Goal: Task Accomplishment & Management: Manage account settings

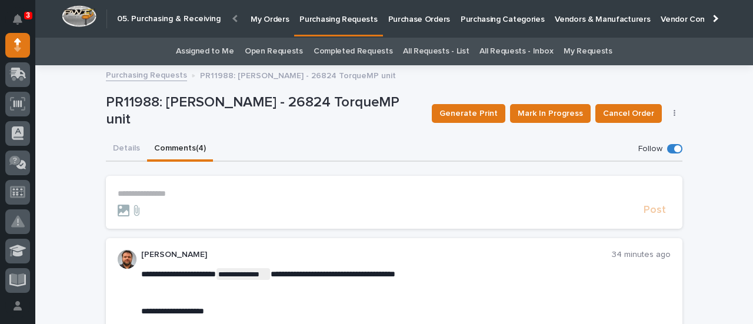
scroll to position [118, 0]
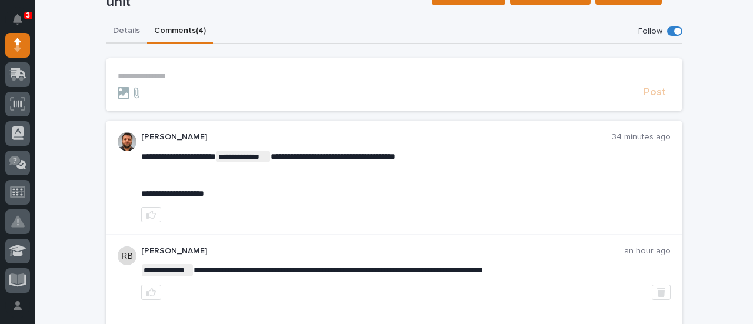
click at [121, 29] on div "**********" at bounding box center [394, 248] width 577 height 458
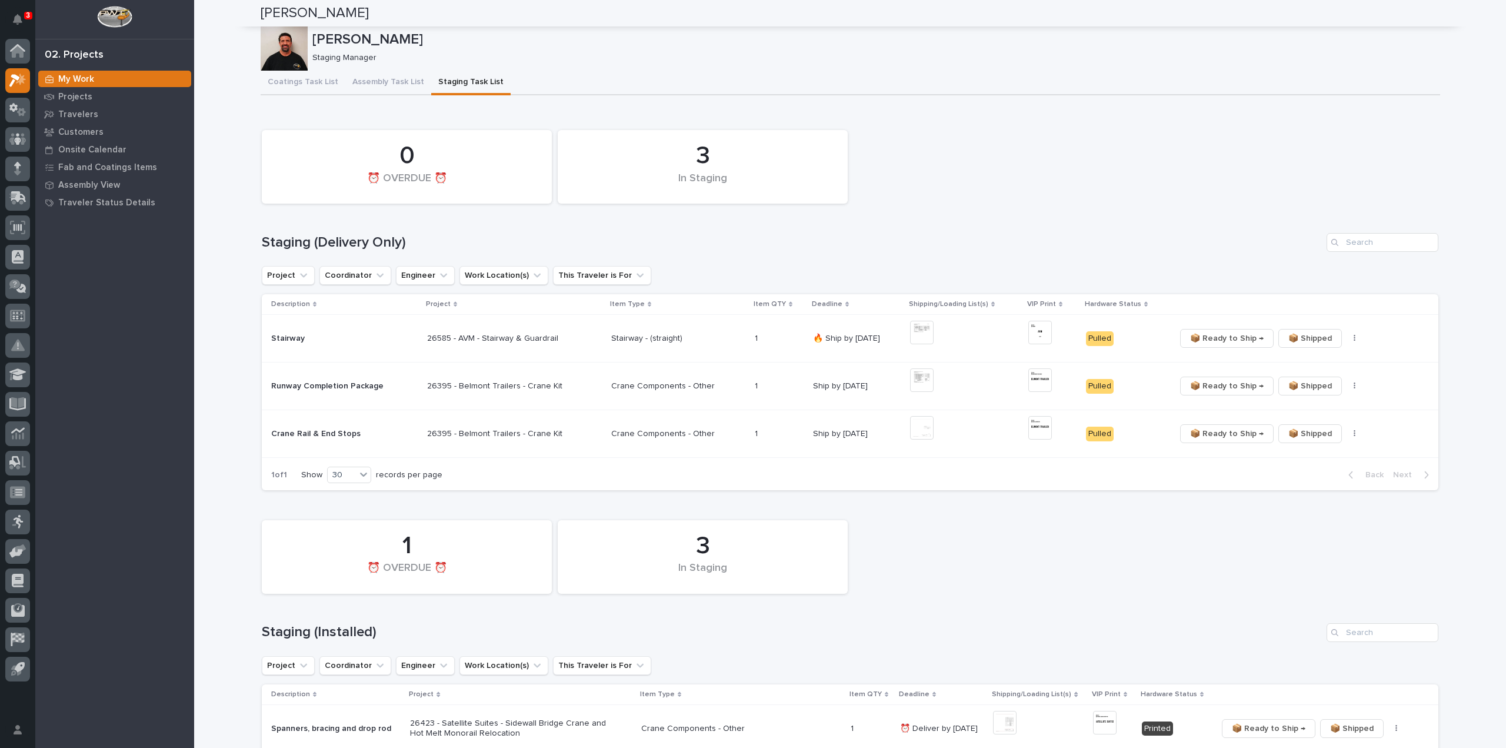
scroll to position [1765, 0]
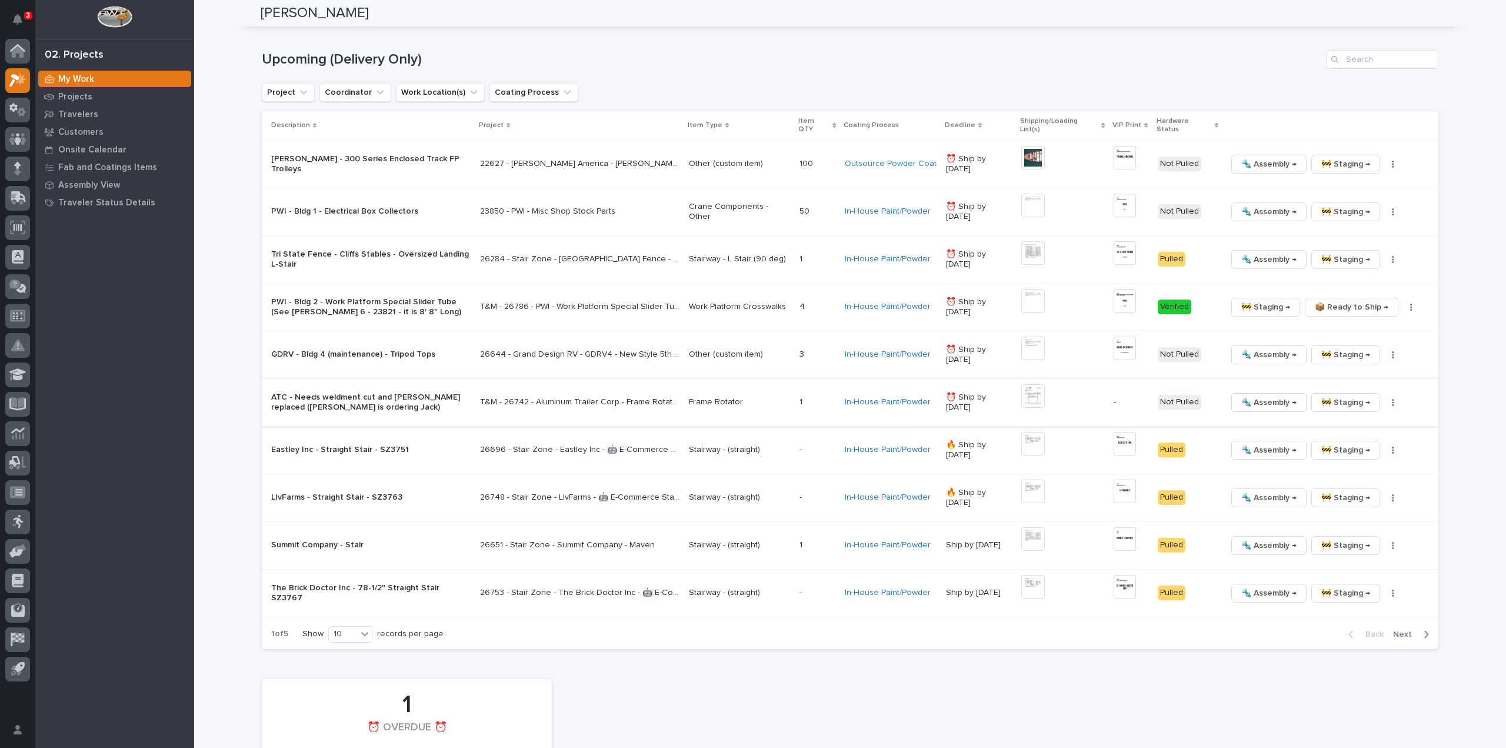
scroll to position [1059, 0]
click at [344, 627] on div "10" at bounding box center [343, 633] width 28 height 12
click at [347, 661] on div "30" at bounding box center [347, 665] width 43 height 14
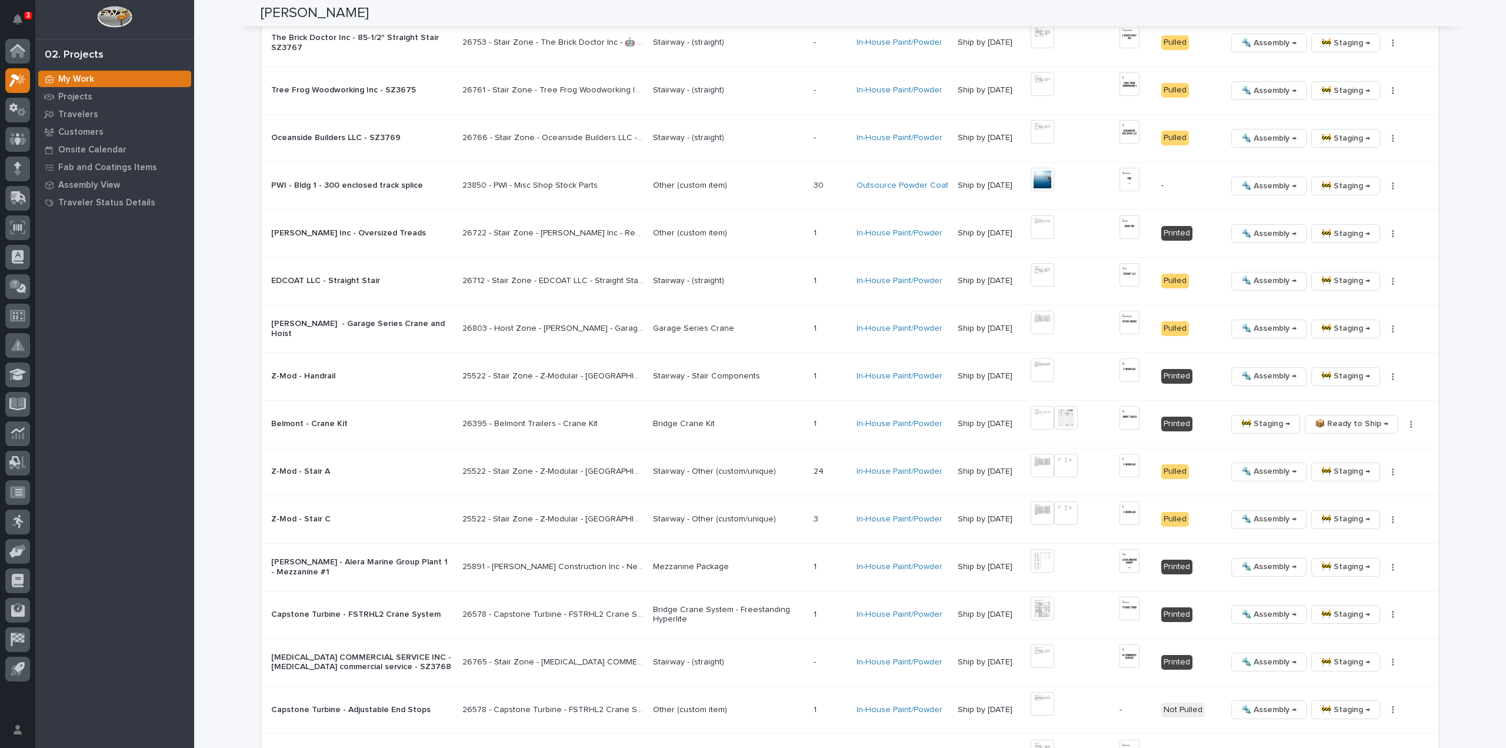
scroll to position [1773, 0]
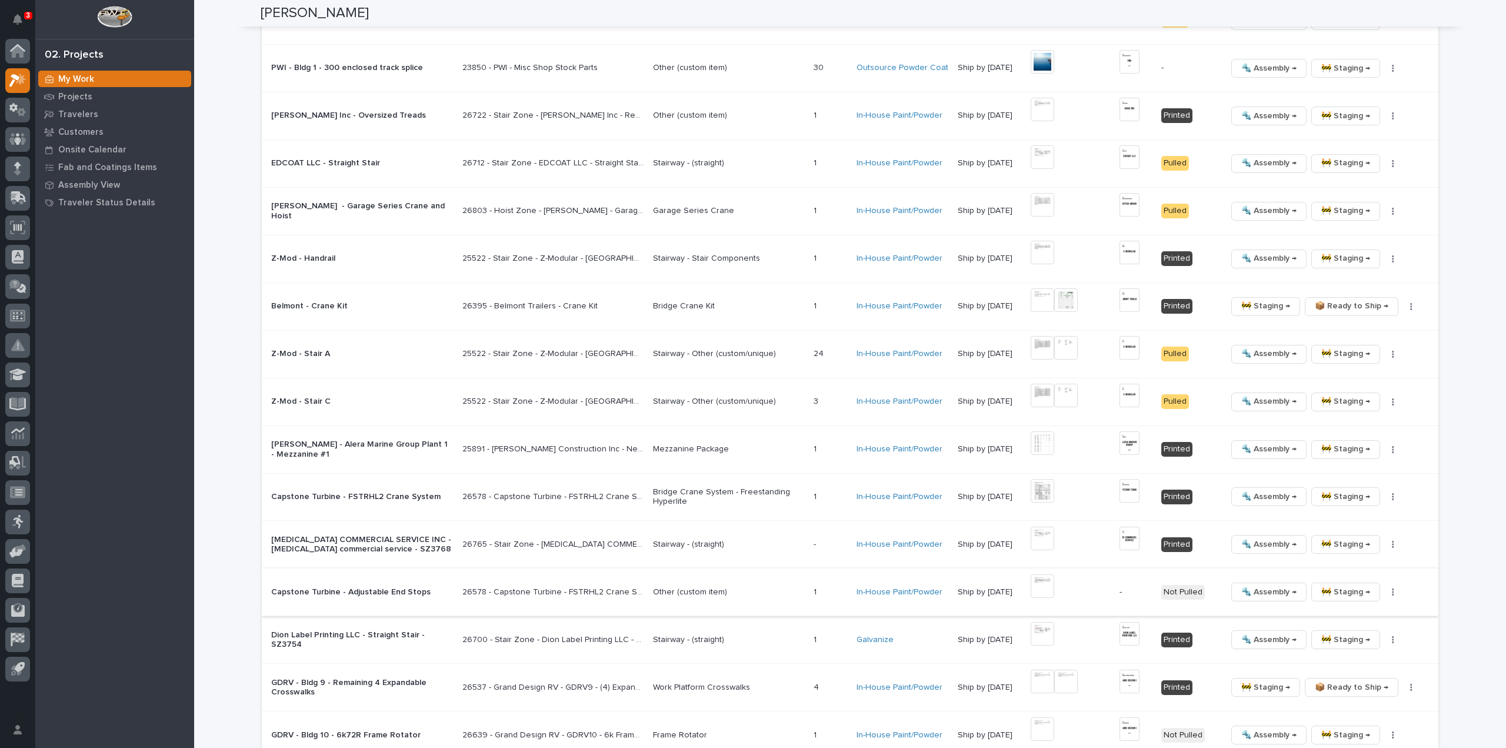
click at [1043, 584] on img at bounding box center [1043, 586] width 24 height 24
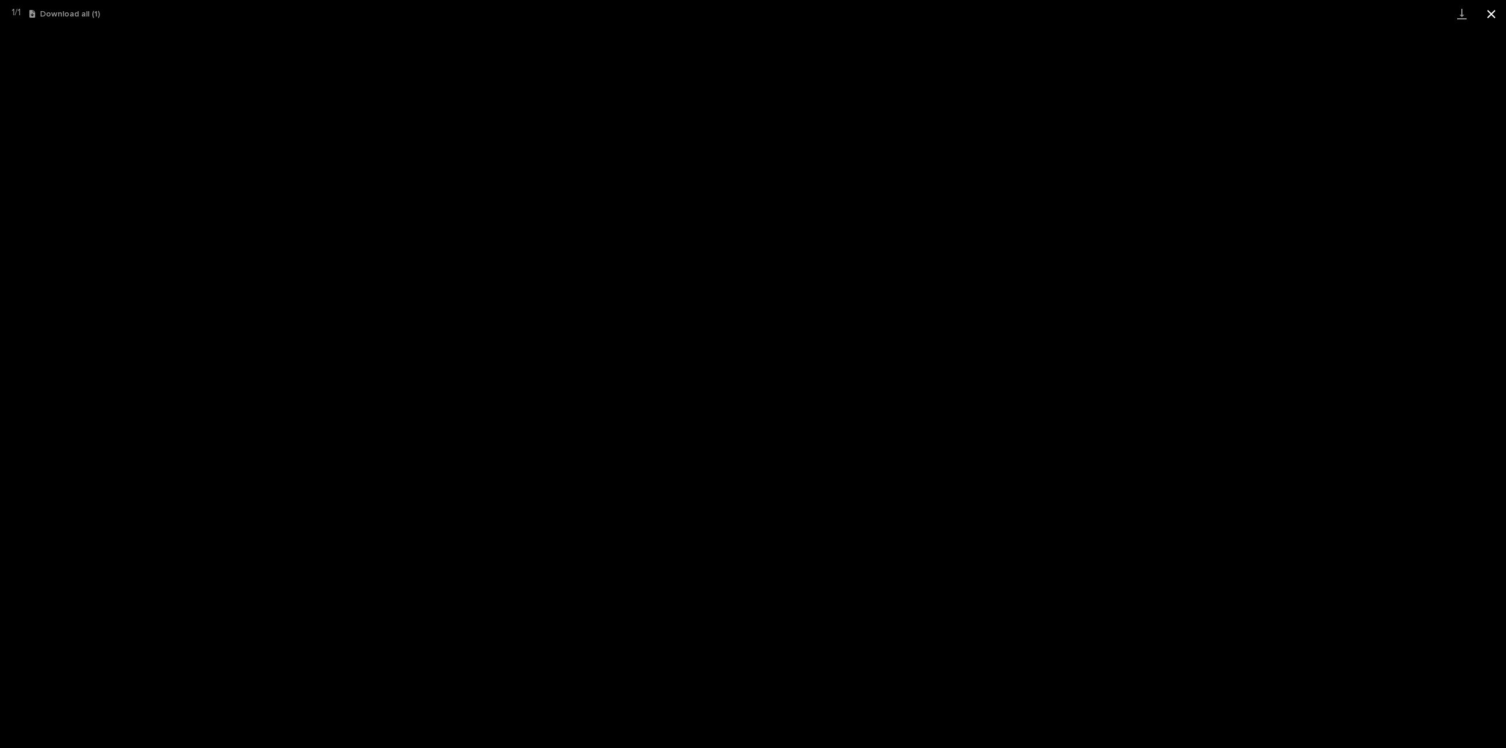
click at [1493, 17] on button "Close gallery" at bounding box center [1491, 14] width 29 height 28
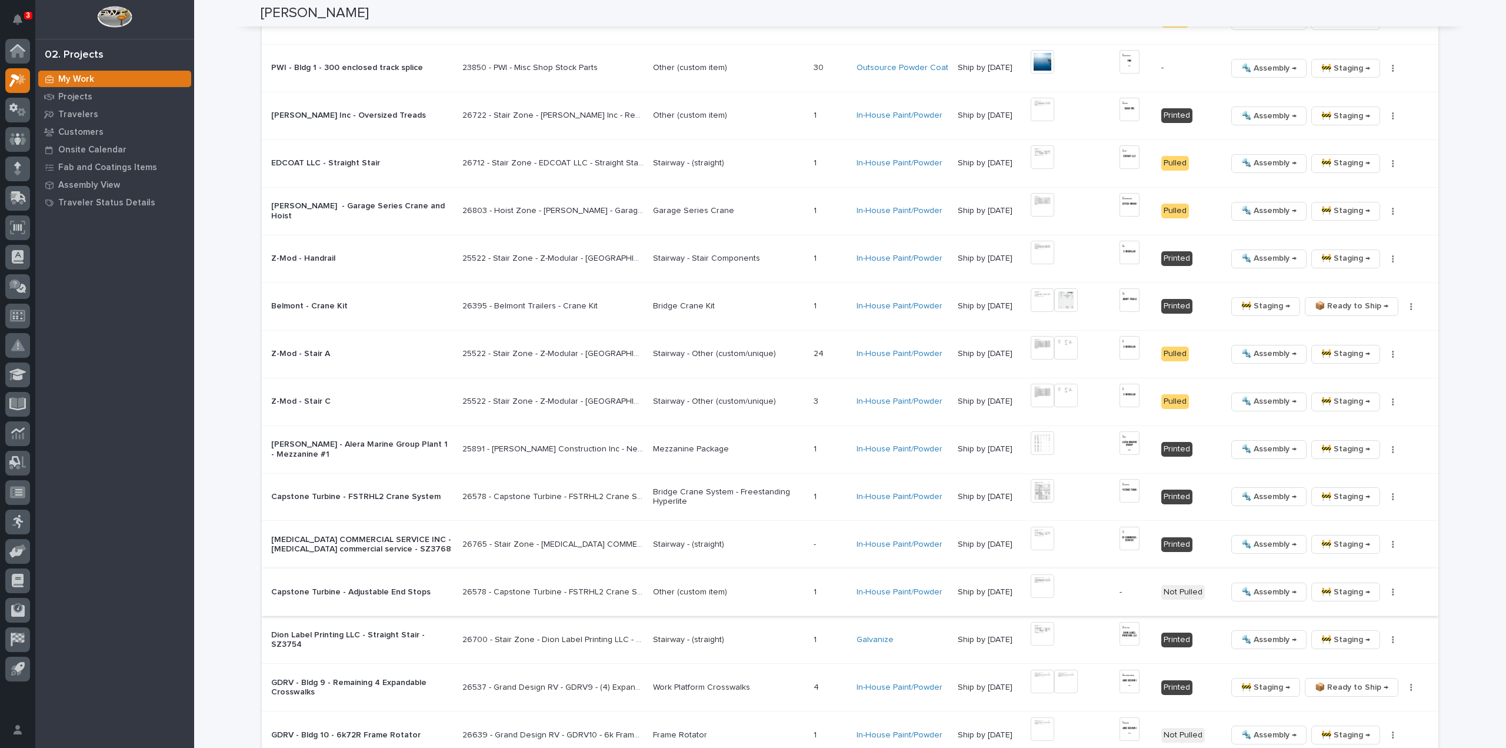
click at [1042, 588] on img at bounding box center [1043, 586] width 24 height 24
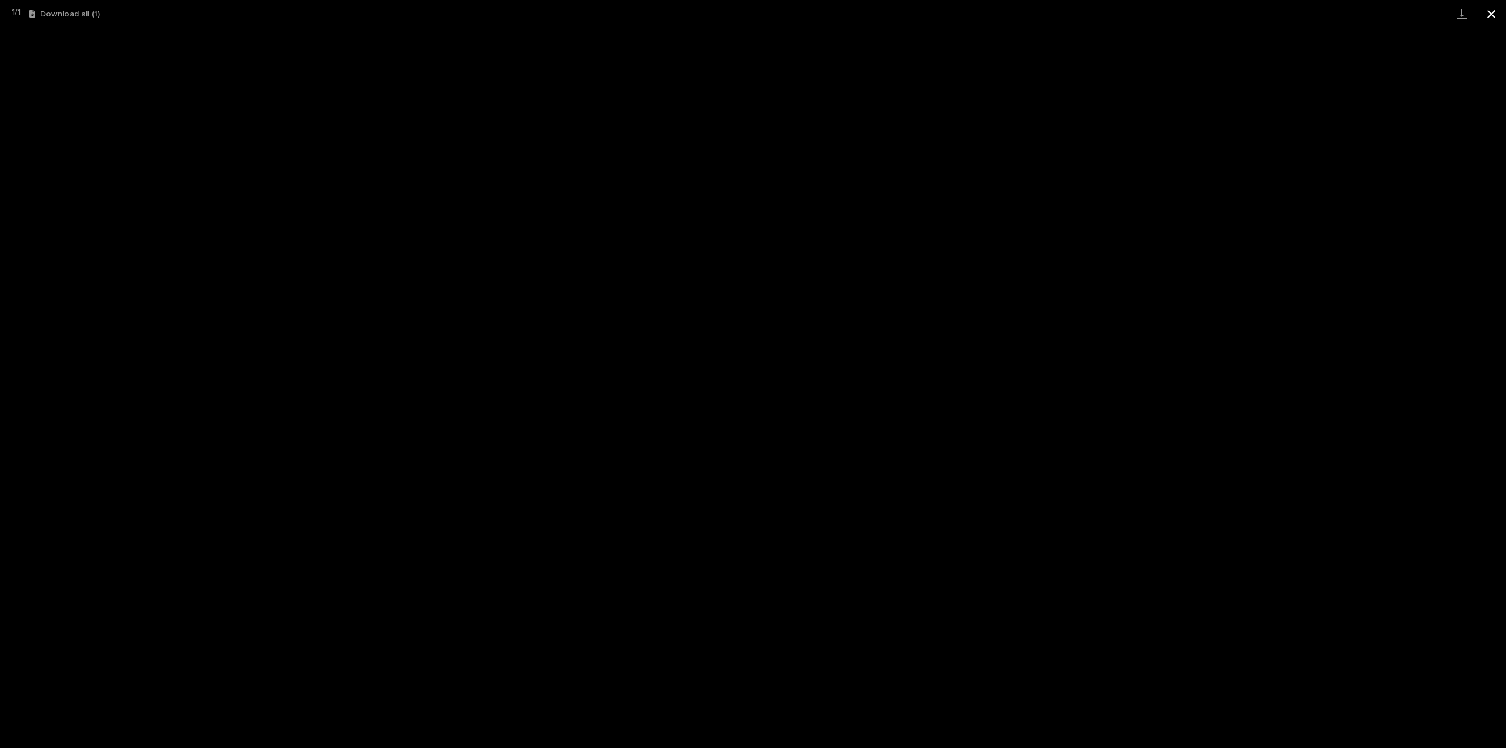
click at [1487, 17] on button "Close gallery" at bounding box center [1491, 14] width 29 height 28
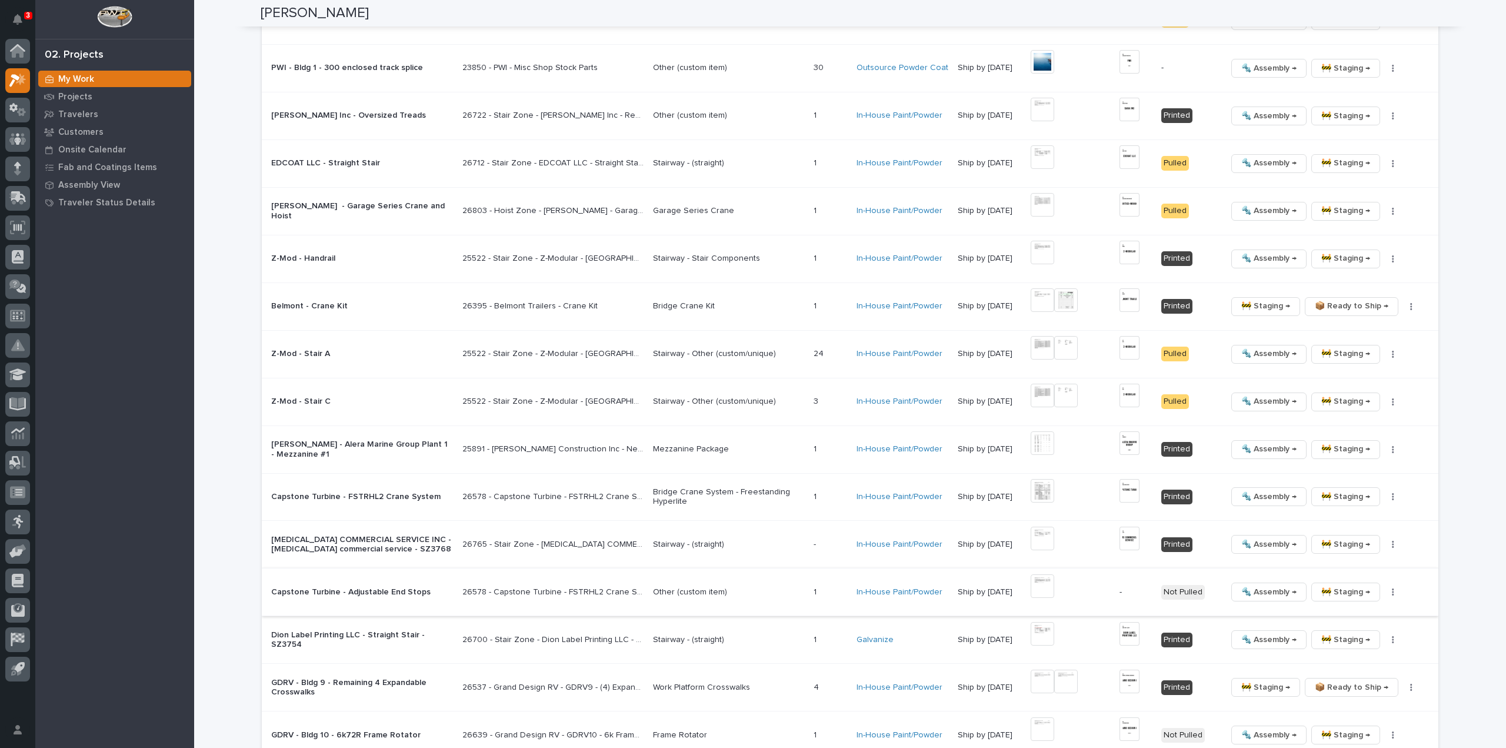
click at [1393, 588] on button "button" at bounding box center [1393, 592] width 16 height 8
click at [1361, 650] on span "Generate VIP" at bounding box center [1345, 648] width 51 height 14
click at [1352, 645] on span "Generate VIP" at bounding box center [1345, 648] width 51 height 14
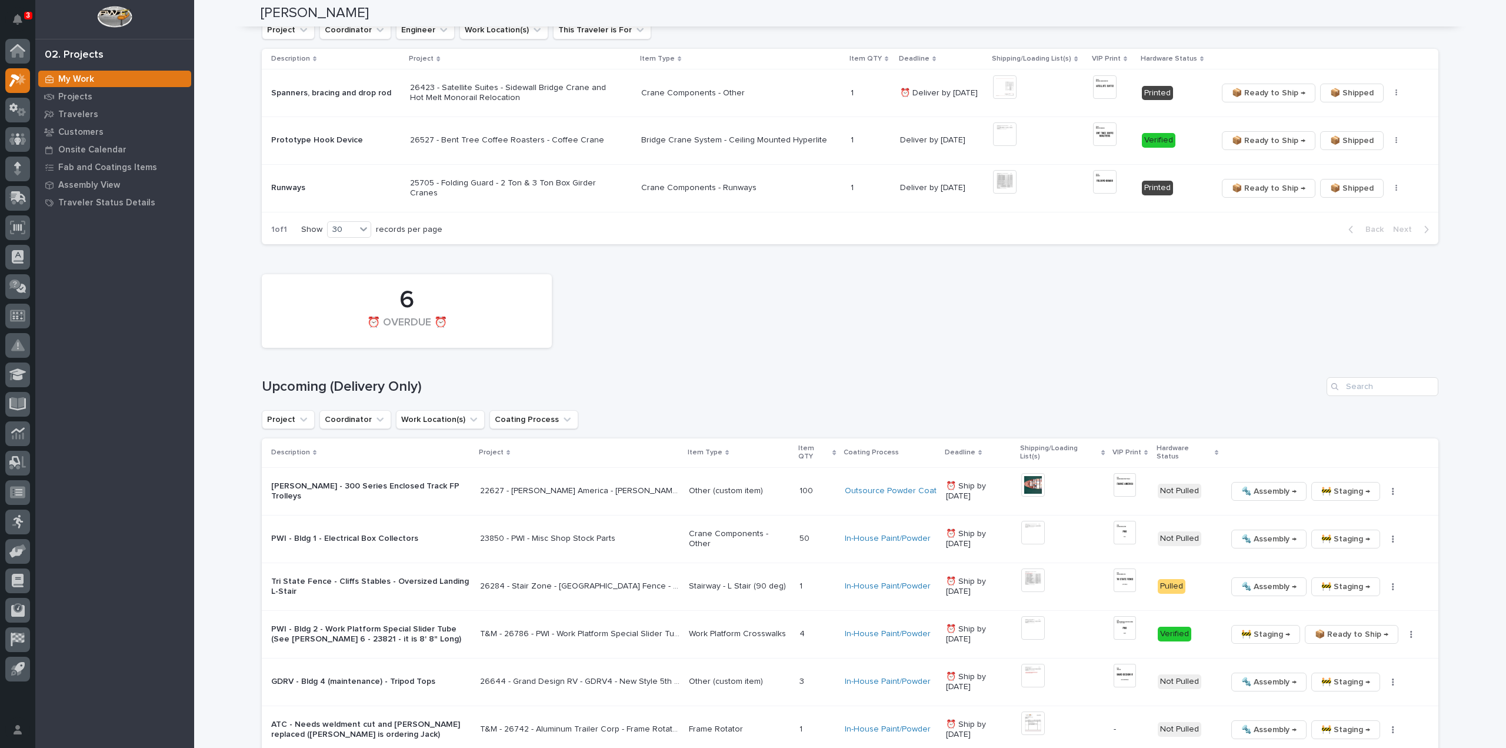
scroll to position [1059, 0]
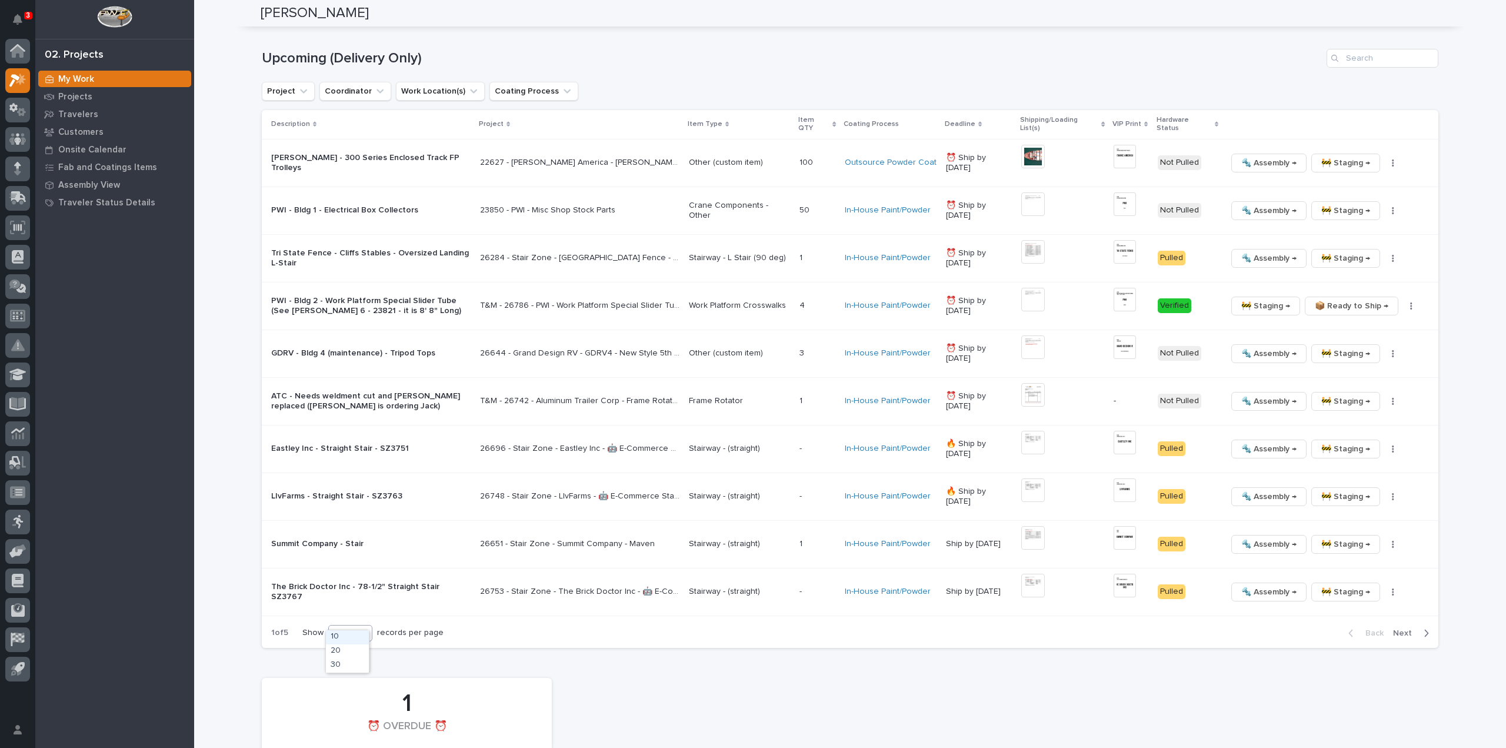
click at [333, 627] on div "10" at bounding box center [343, 633] width 28 height 12
click at [342, 661] on div "30" at bounding box center [347, 665] width 43 height 14
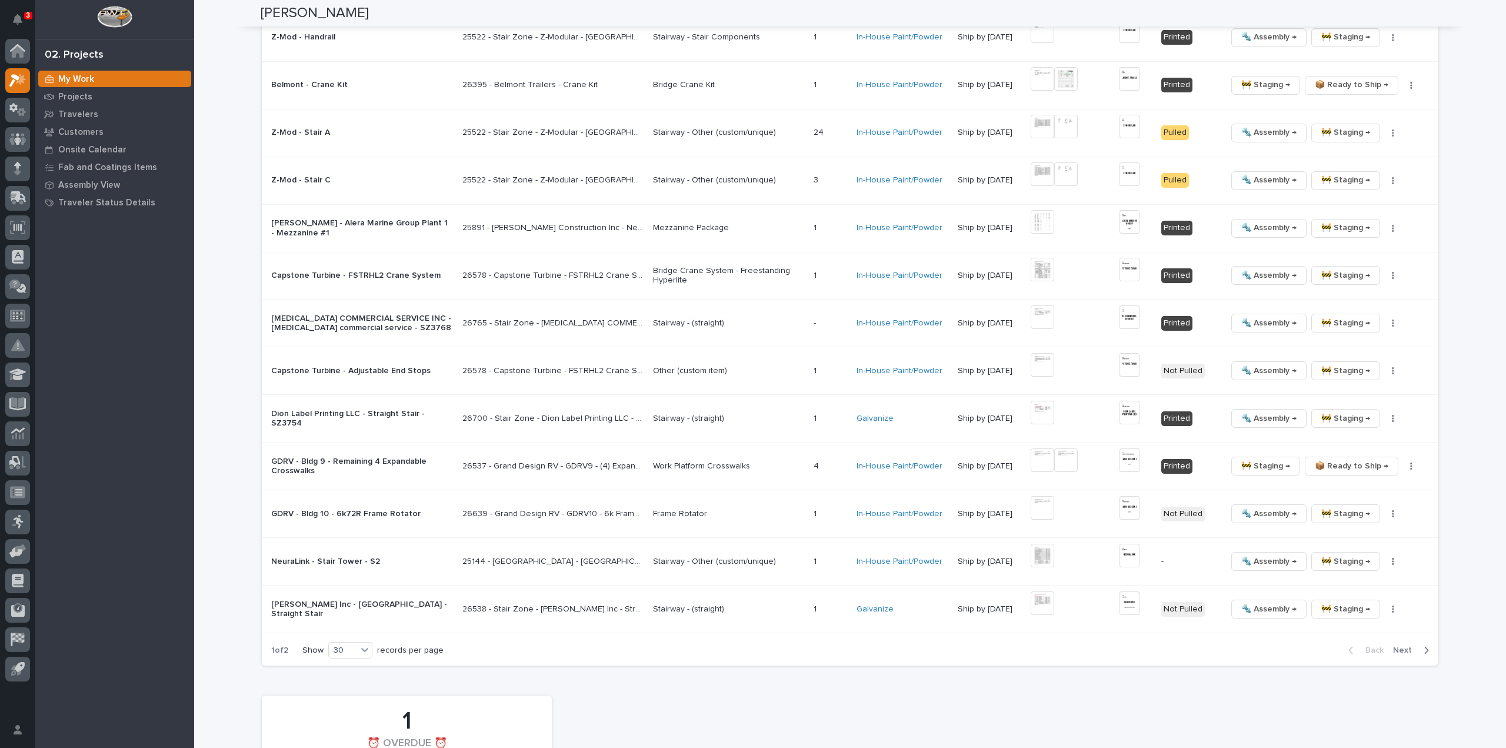
scroll to position [2009, 0]
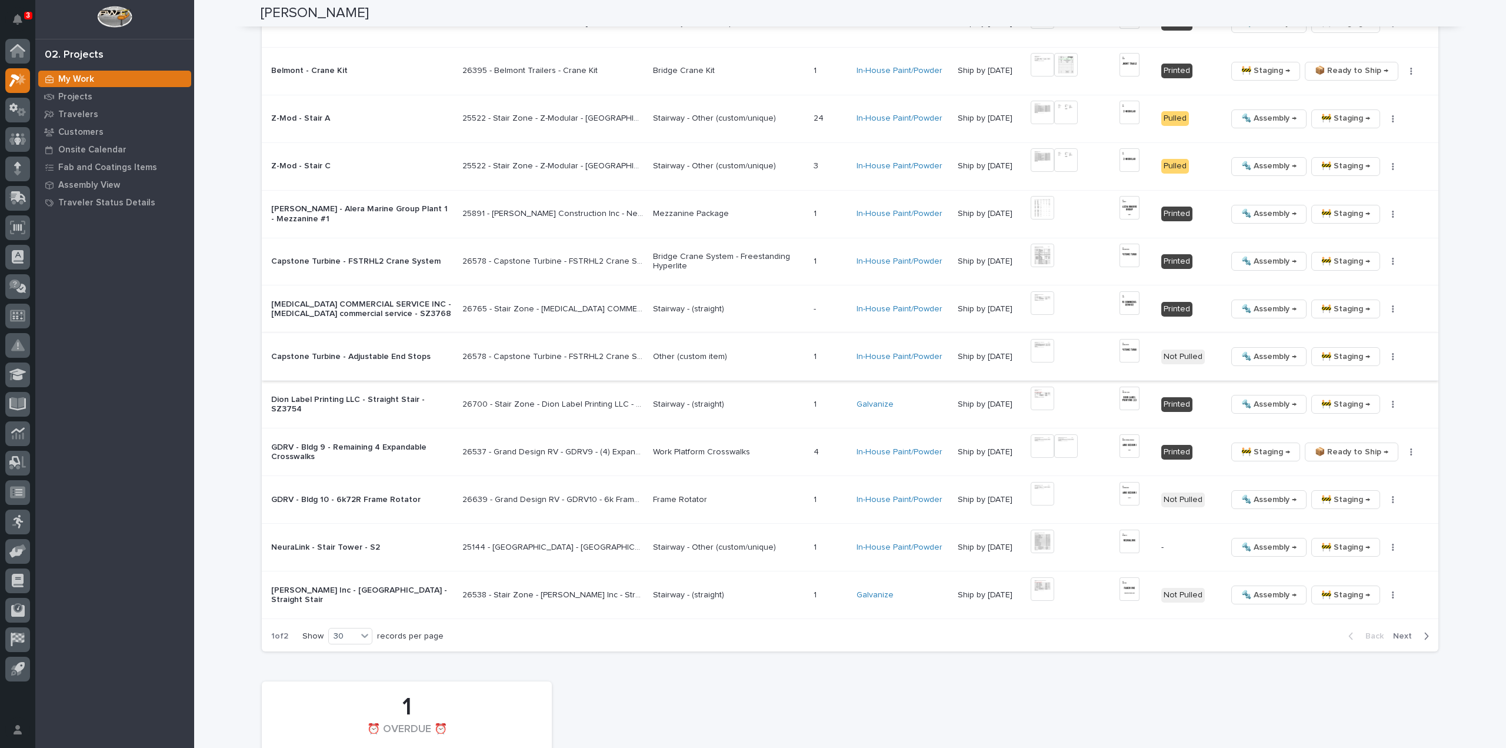
click at [1131, 345] on img at bounding box center [1130, 351] width 21 height 24
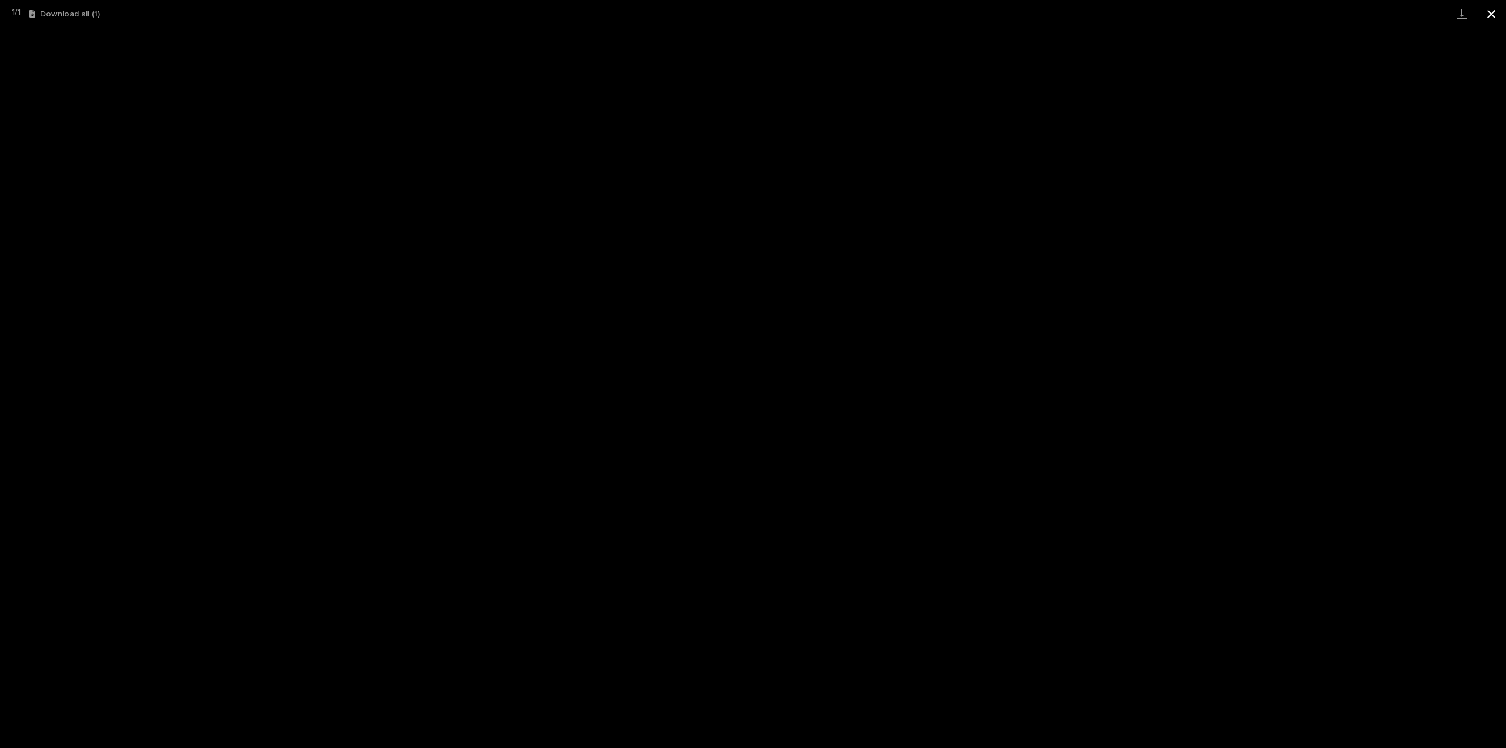
click at [1491, 14] on button "Close gallery" at bounding box center [1491, 14] width 29 height 28
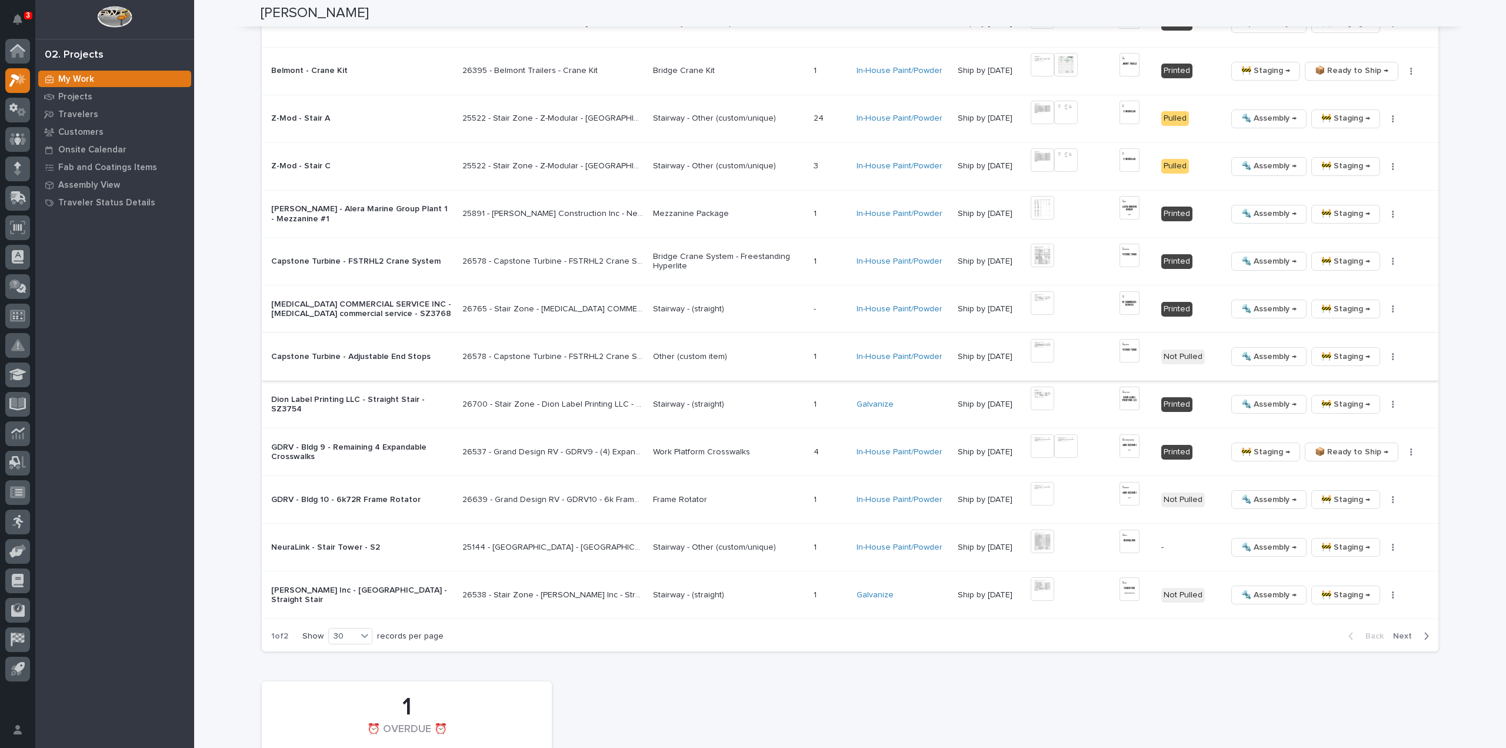
click at [1390, 352] on button "button" at bounding box center [1393, 356] width 16 height 8
click at [1356, 433] on span "🔩 Hardware" at bounding box center [1344, 432] width 49 height 14
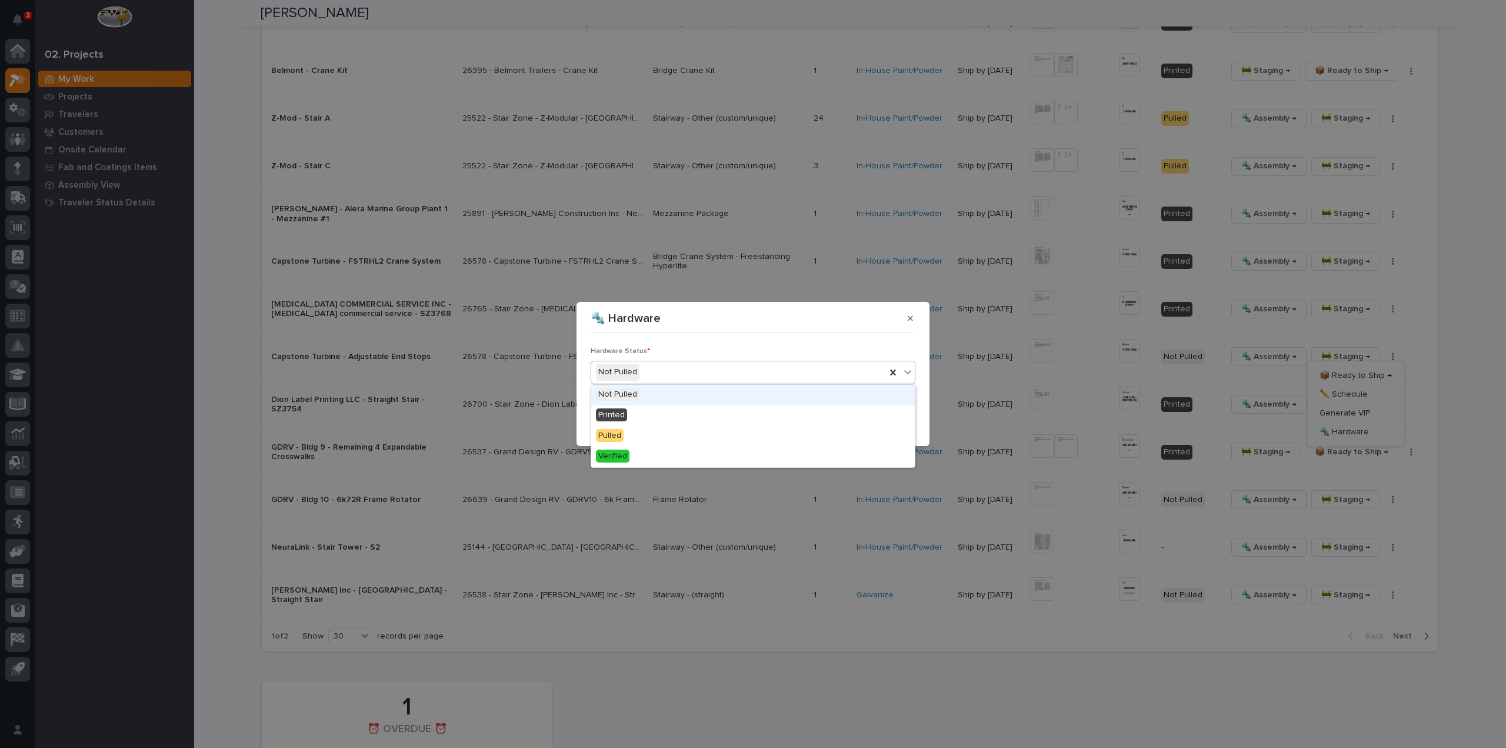
click at [641, 371] on div "Not Pulled" at bounding box center [738, 371] width 295 height 19
drag, startPoint x: 640, startPoint y: 413, endPoint x: 741, endPoint y: 441, distance: 105.1
click at [642, 413] on div "Printed" at bounding box center [753, 415] width 324 height 21
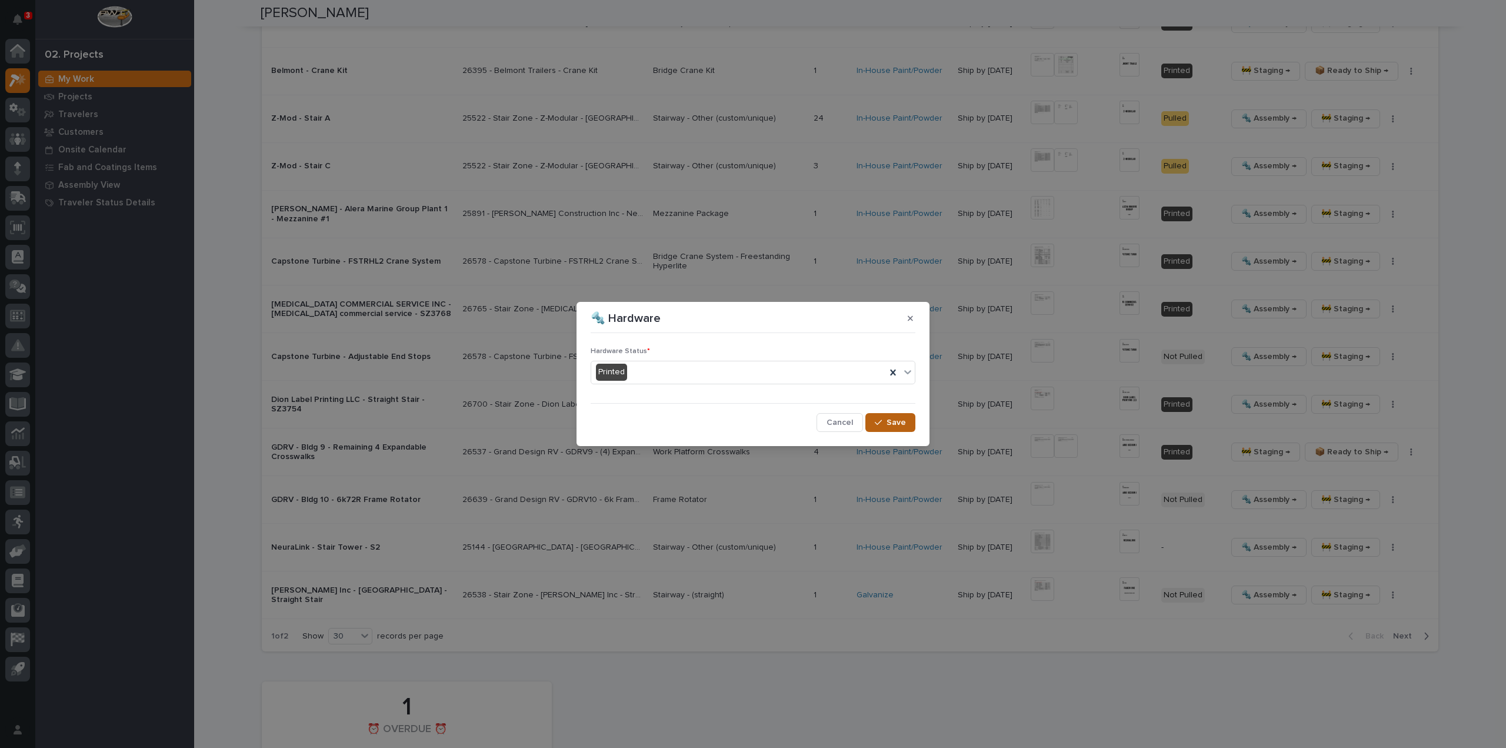
click at [884, 422] on div "button" at bounding box center [881, 422] width 12 height 8
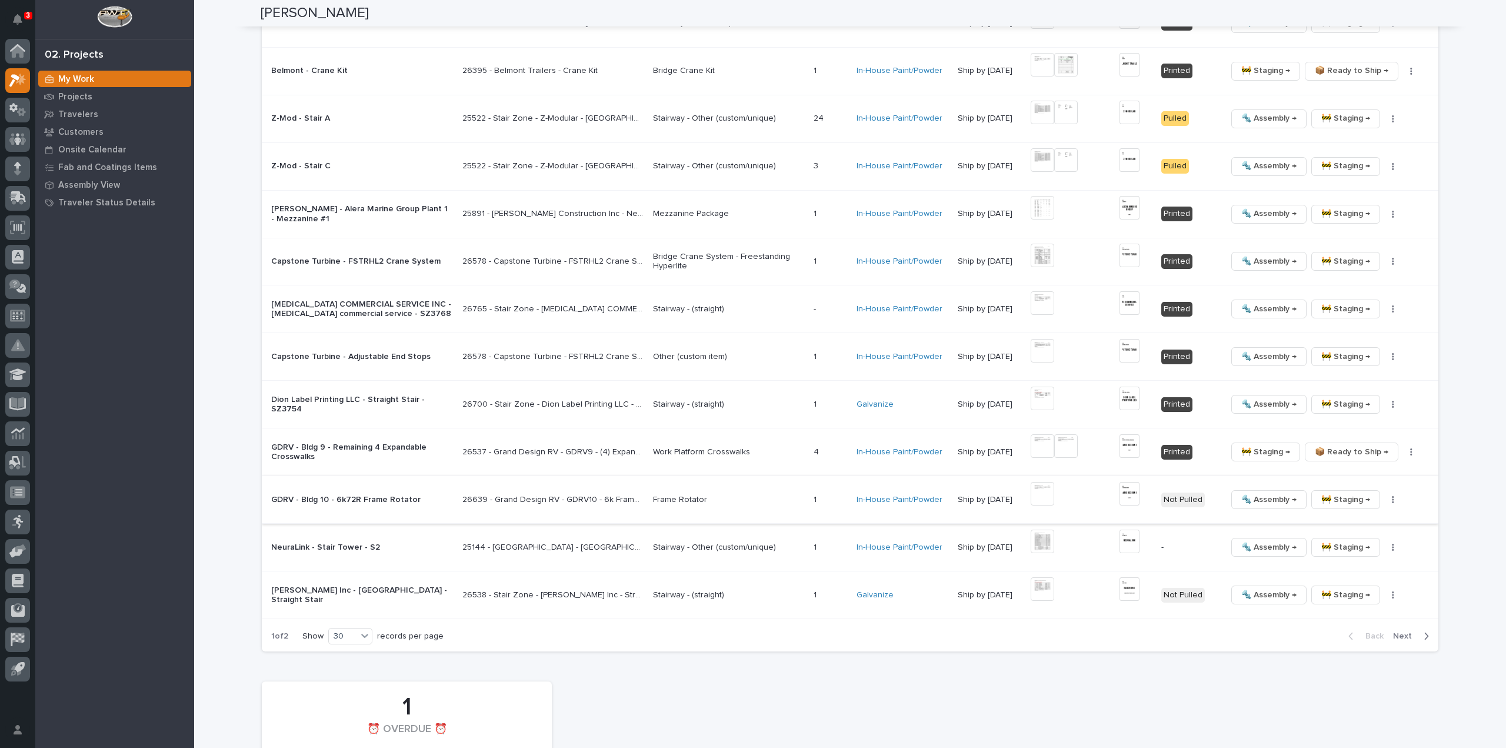
click at [1045, 490] on img at bounding box center [1043, 494] width 24 height 24
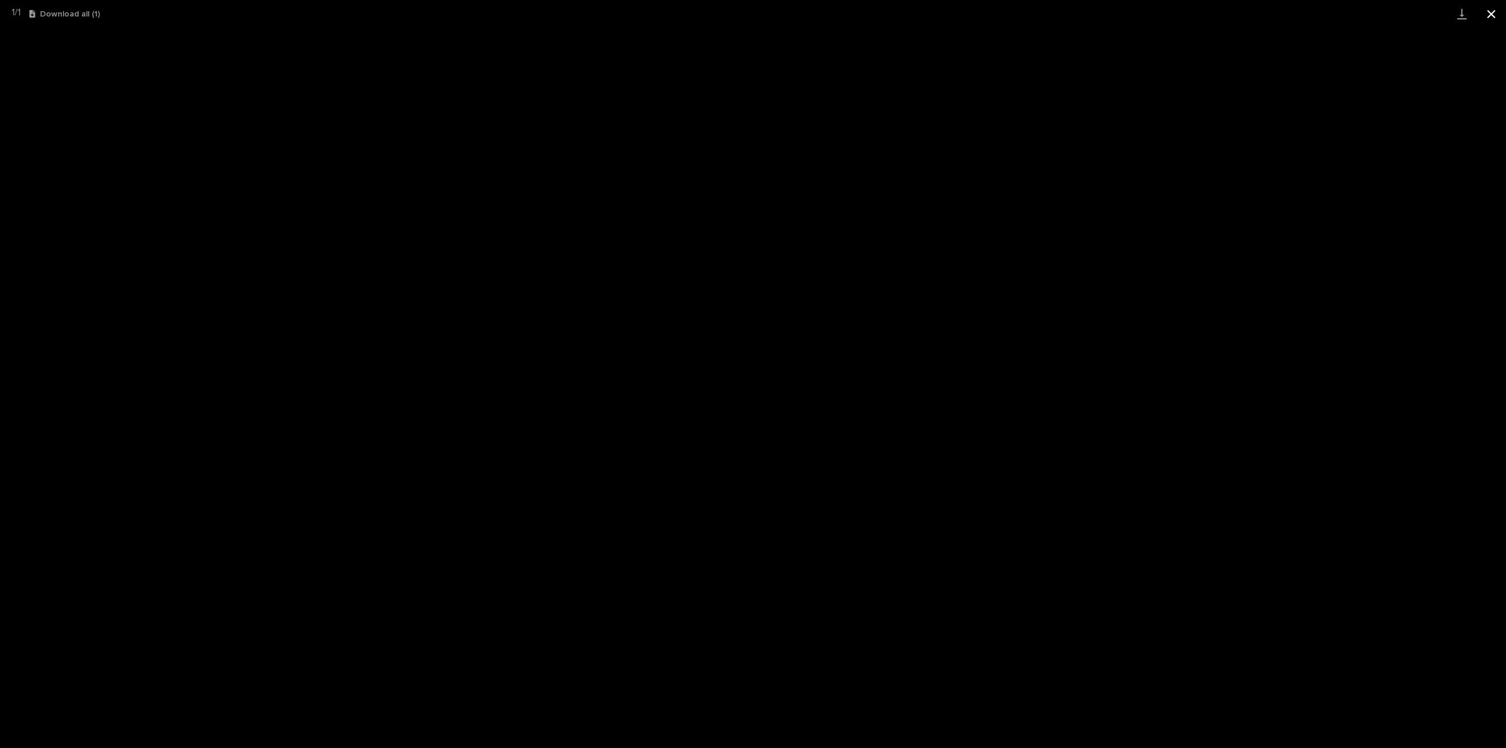
click at [1494, 19] on button "Close gallery" at bounding box center [1491, 14] width 29 height 28
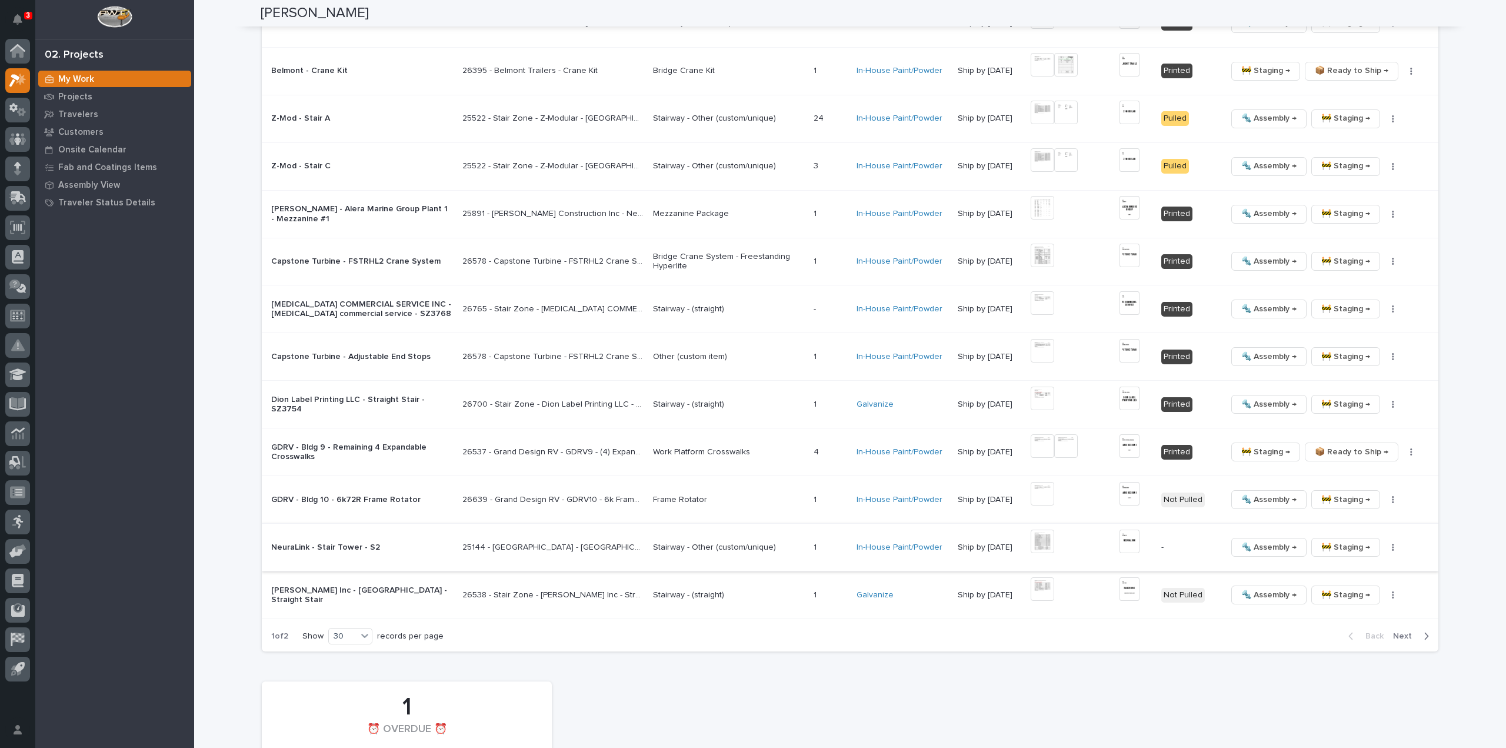
click at [1392, 543] on icon "button" at bounding box center [1393, 547] width 2 height 8
click at [1357, 622] on span "🔩 Hardware" at bounding box center [1344, 622] width 49 height 14
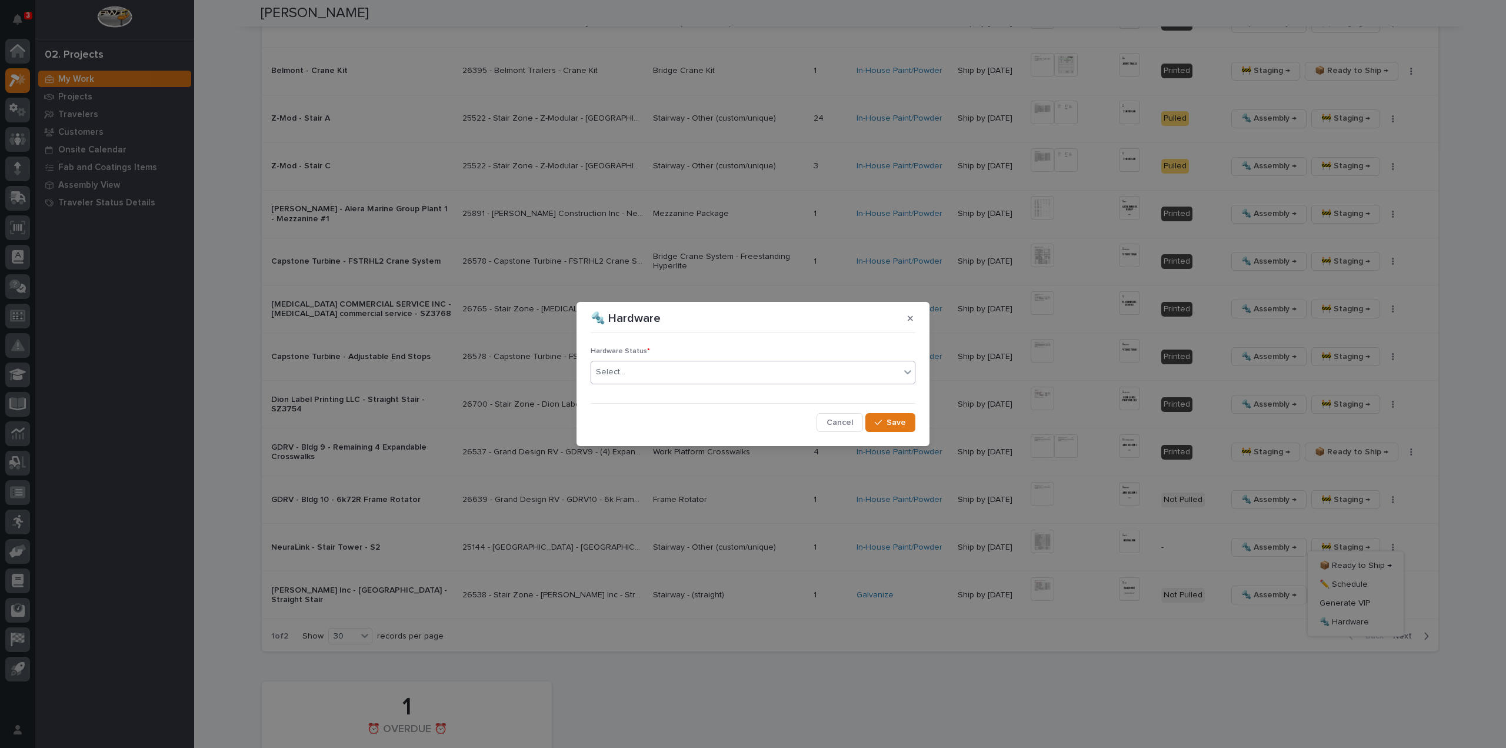
click at [618, 369] on div "Select..." at bounding box center [610, 372] width 29 height 12
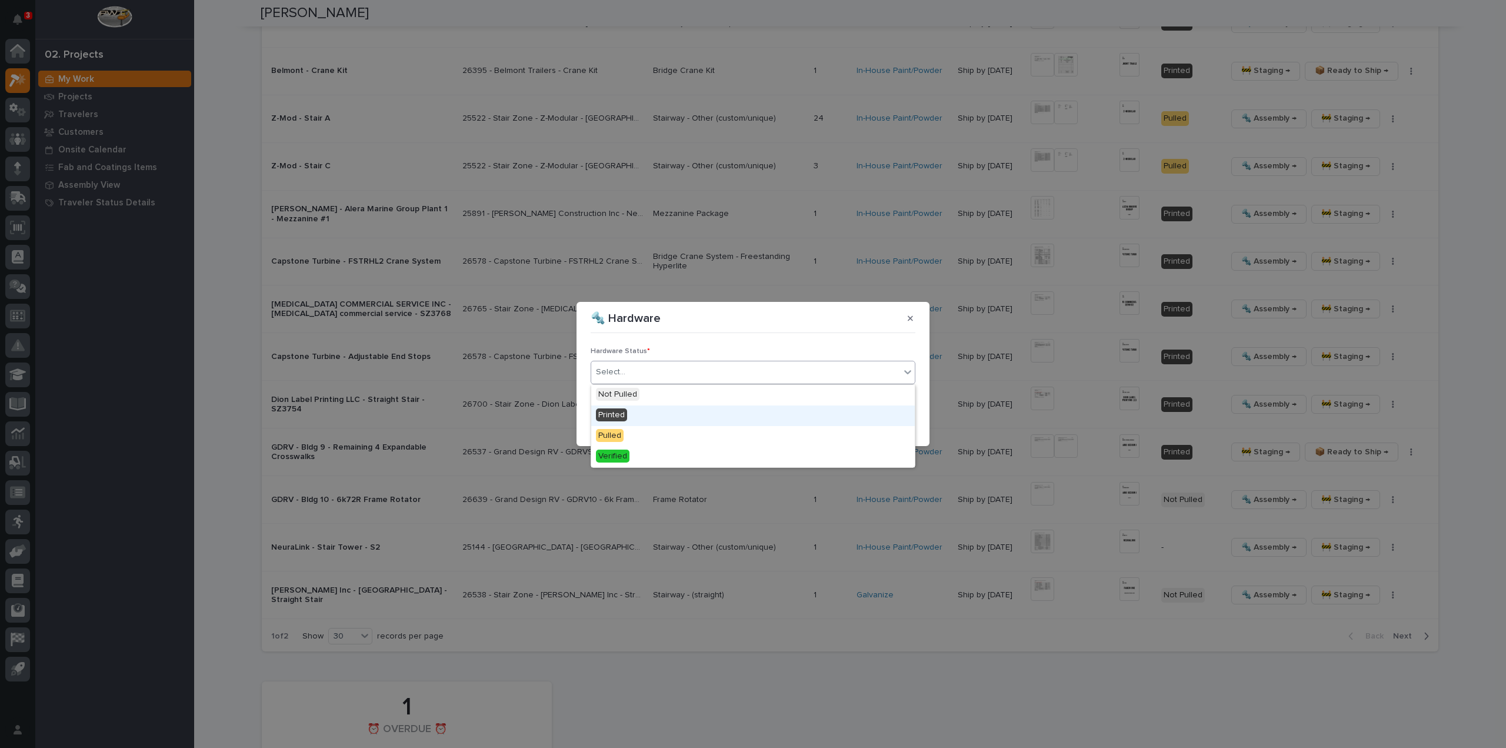
drag, startPoint x: 624, startPoint y: 415, endPoint x: 645, endPoint y: 420, distance: 21.3
click at [628, 415] on div "Printed" at bounding box center [753, 415] width 324 height 21
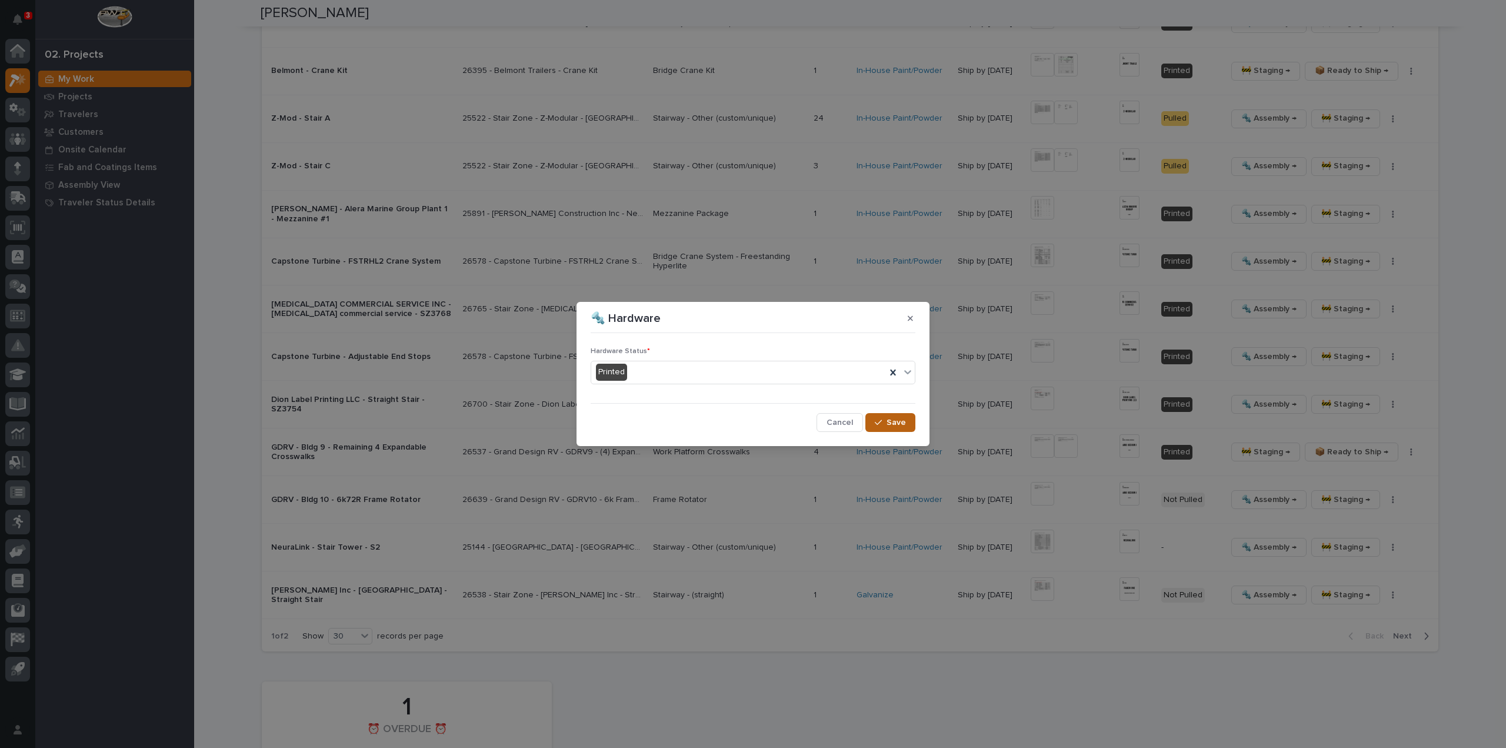
click at [895, 424] on span "Save" at bounding box center [896, 422] width 19 height 11
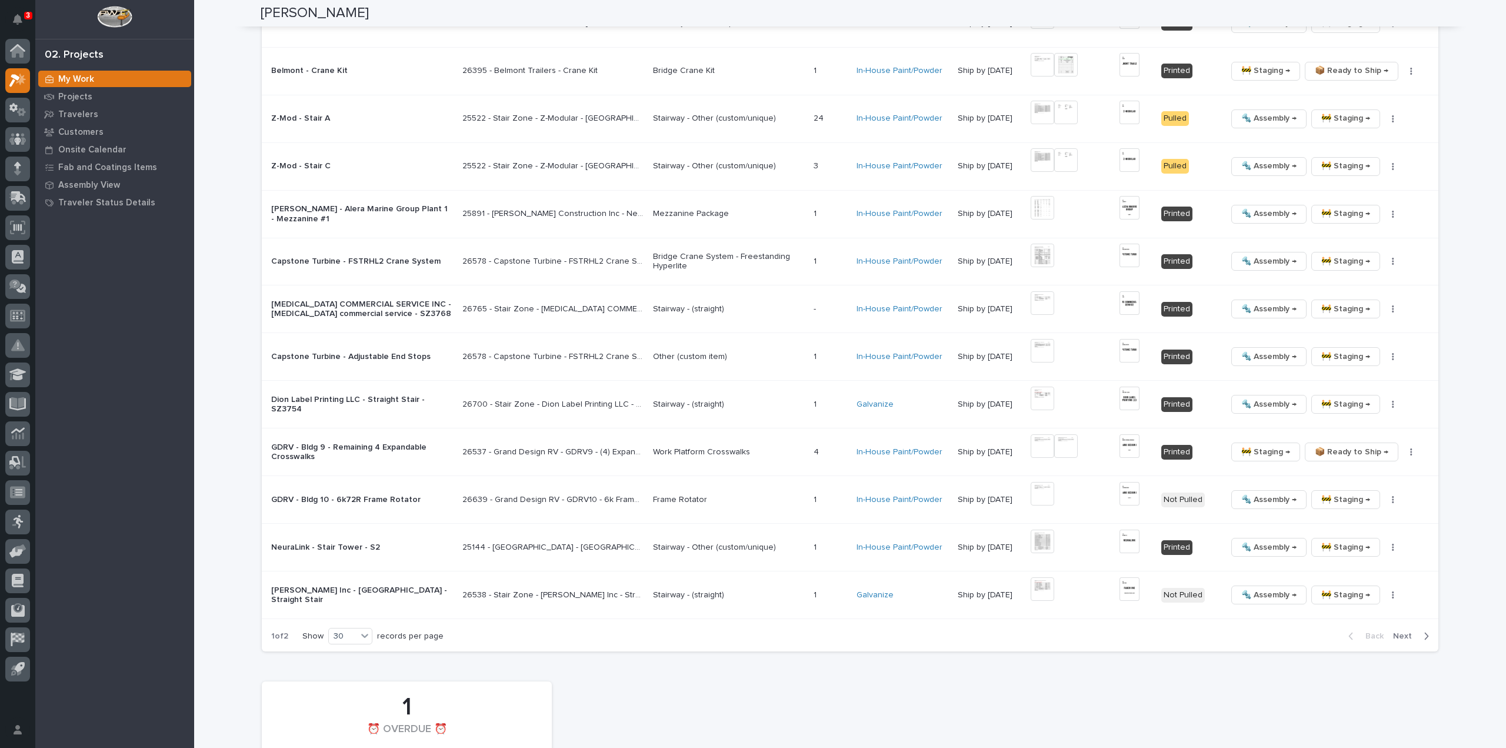
click at [1407, 632] on span "Next" at bounding box center [1406, 636] width 26 height 11
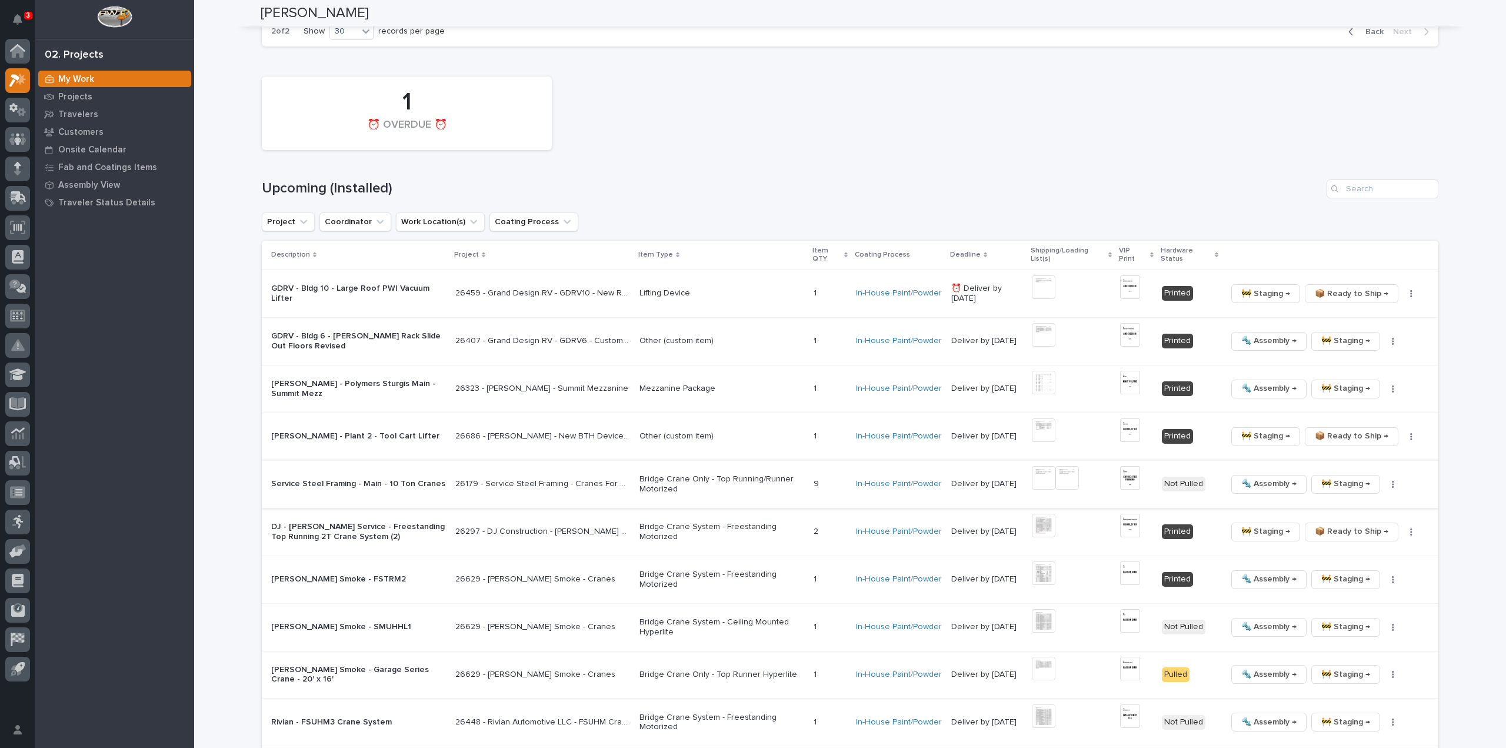
scroll to position [1921, 0]
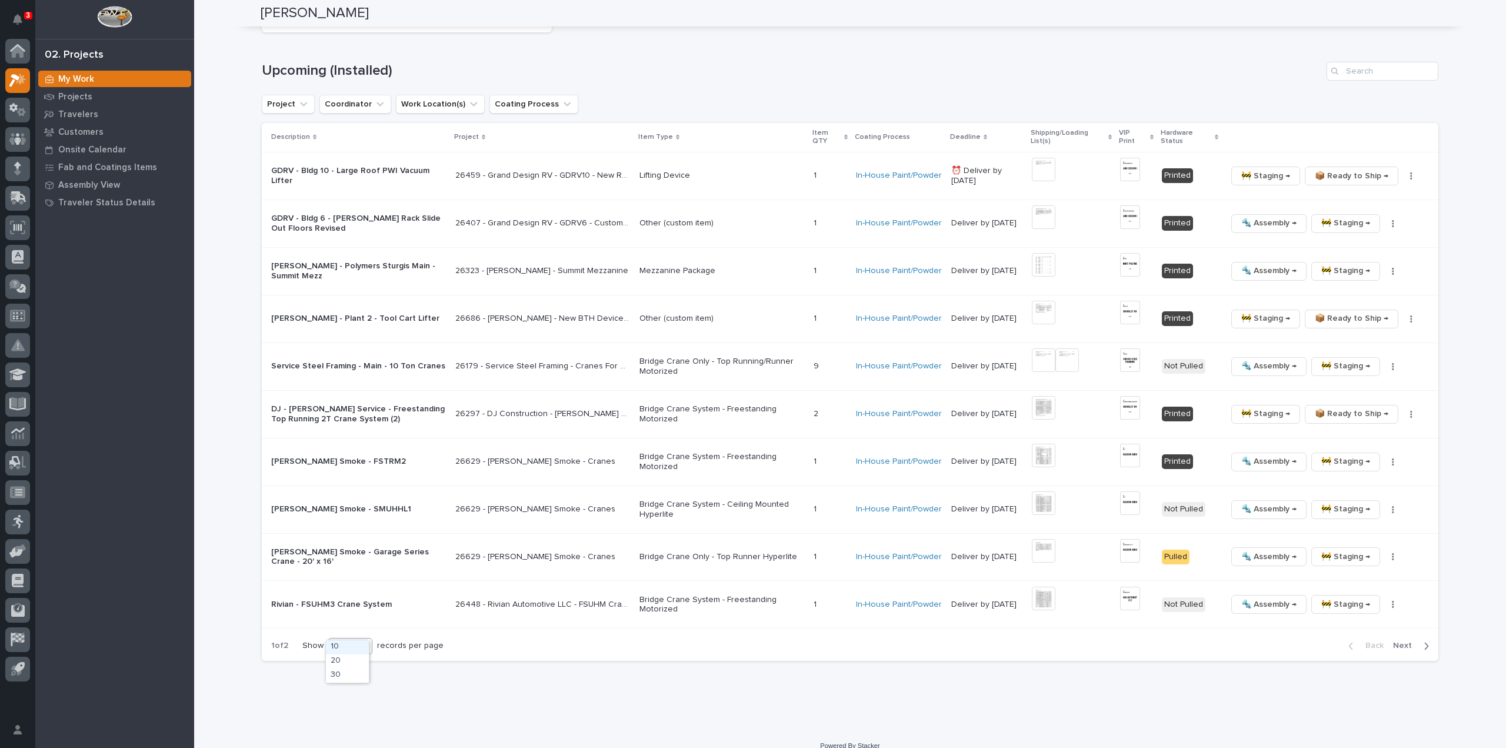
click at [342, 640] on div "10" at bounding box center [343, 646] width 28 height 12
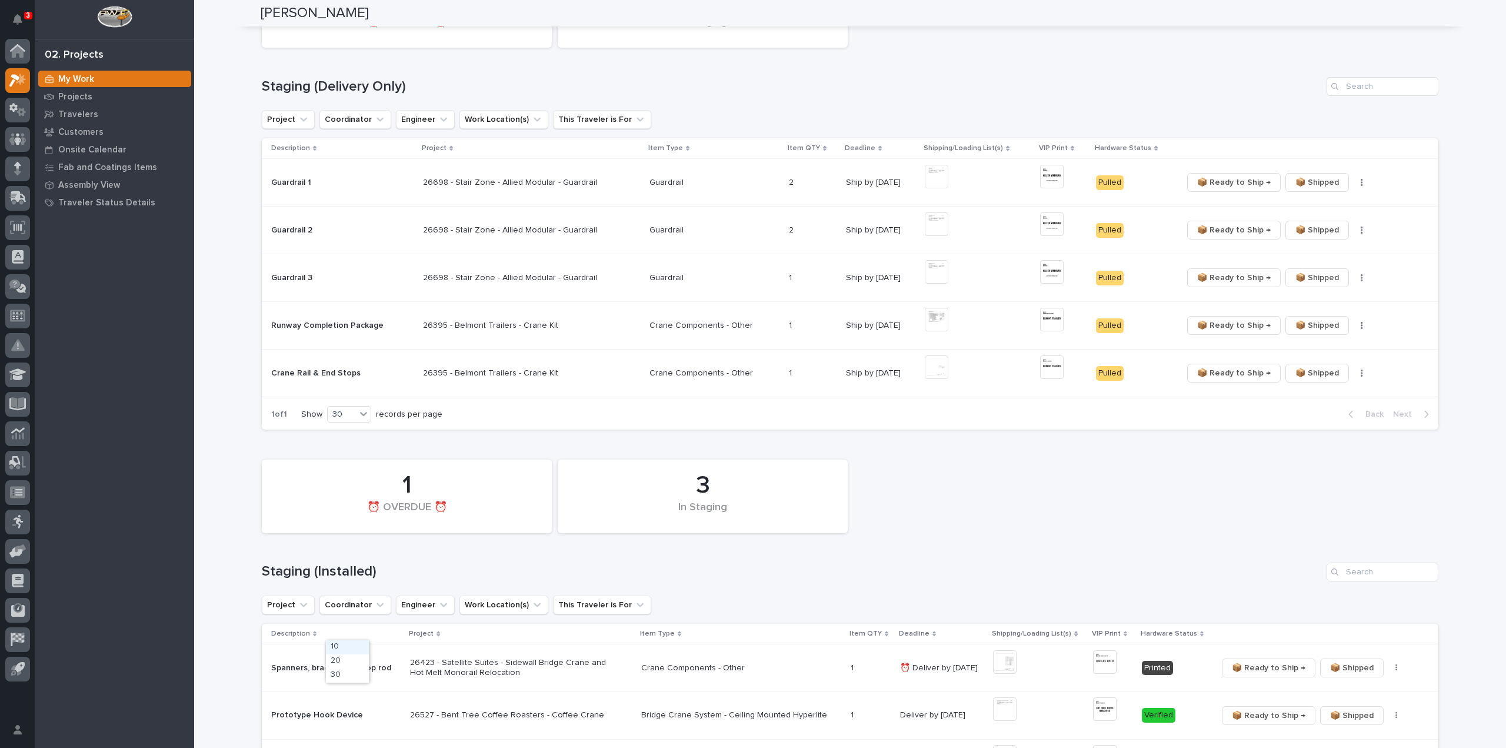
scroll to position [0, 0]
